Goal: Find specific page/section: Find specific page/section

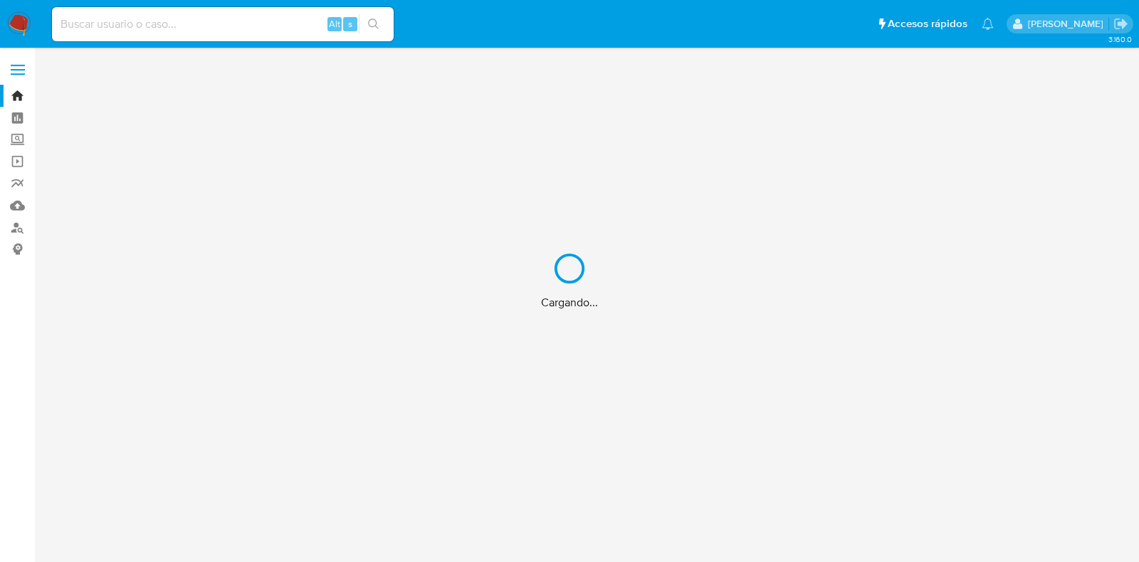
click at [263, 20] on div "Cargando..." at bounding box center [569, 281] width 1139 height 562
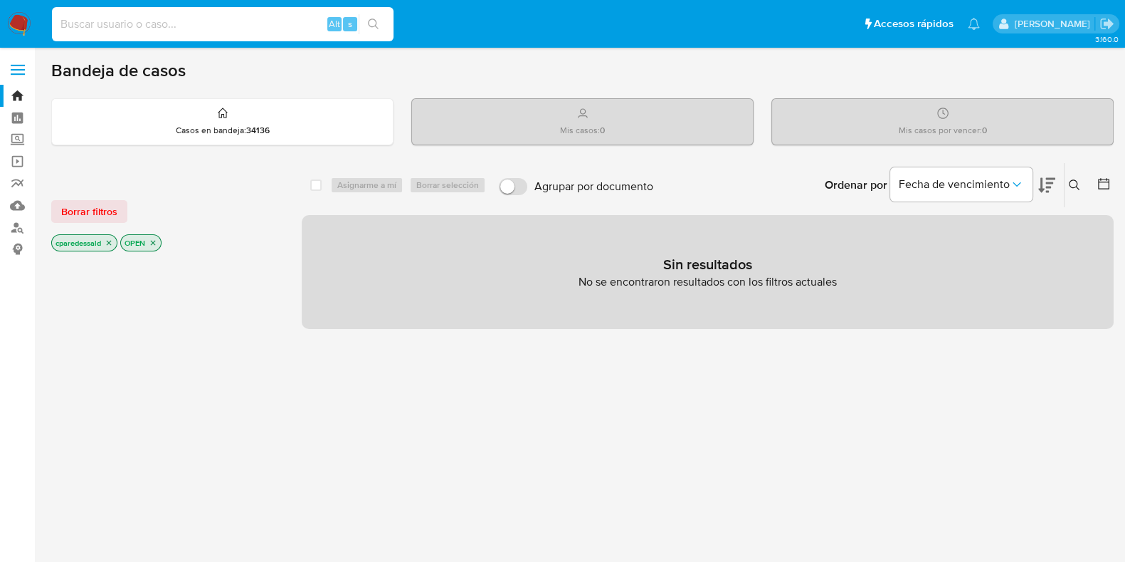
click at [191, 27] on input at bounding box center [223, 24] width 342 height 19
paste input "2FGGIqVGHeJUKI10FGFeKvSm"
type input "2FGGIqVGHeJUKI10FGFeKvSm"
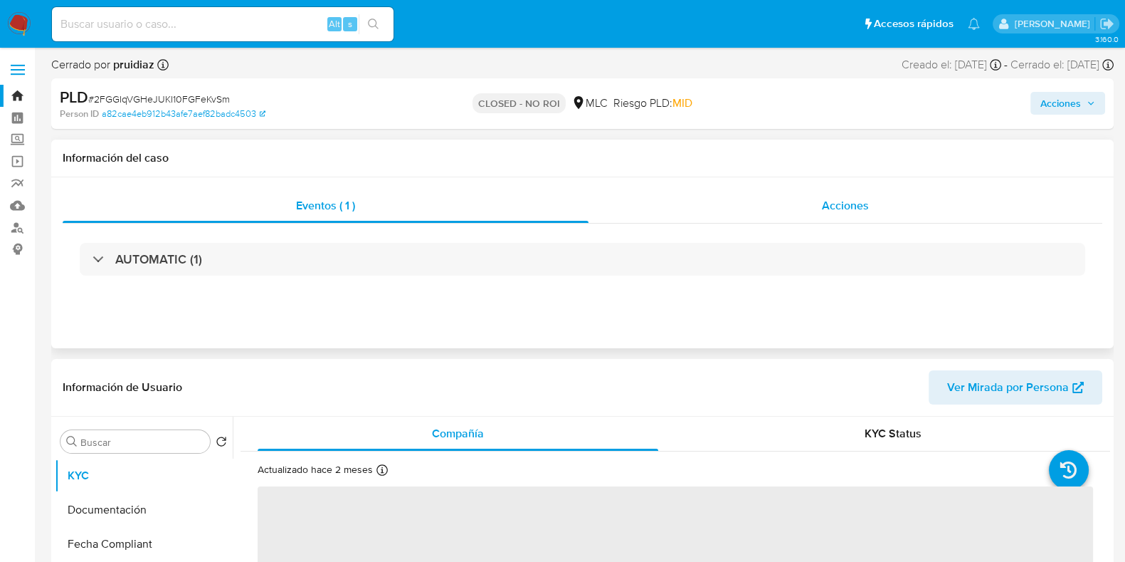
select select "10"
click at [801, 211] on div "Acciones" at bounding box center [846, 206] width 514 height 34
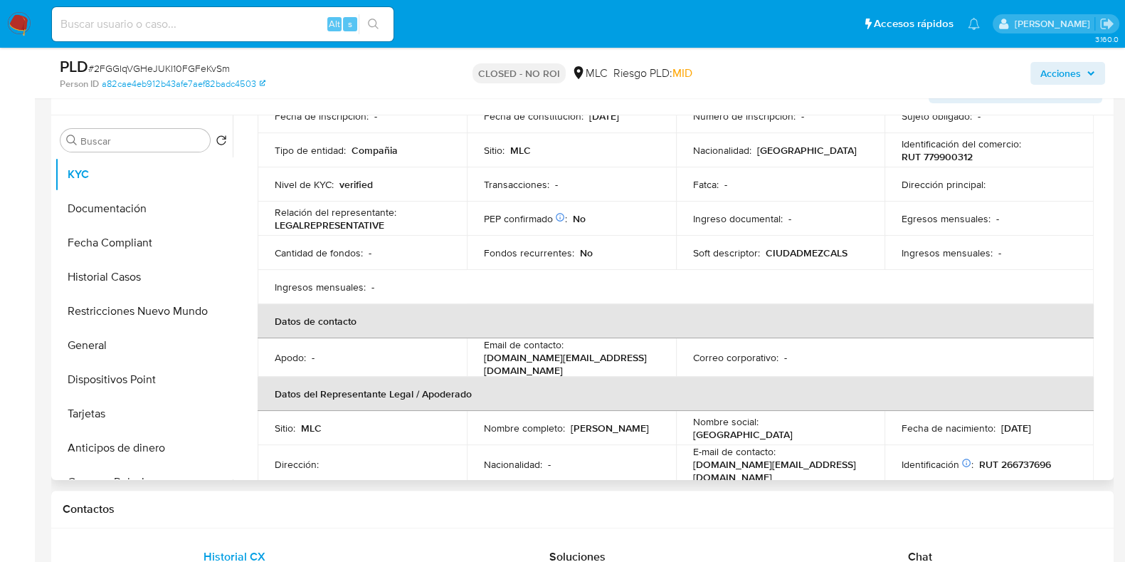
scroll to position [267, 0]
